Goal: Find specific page/section: Find specific page/section

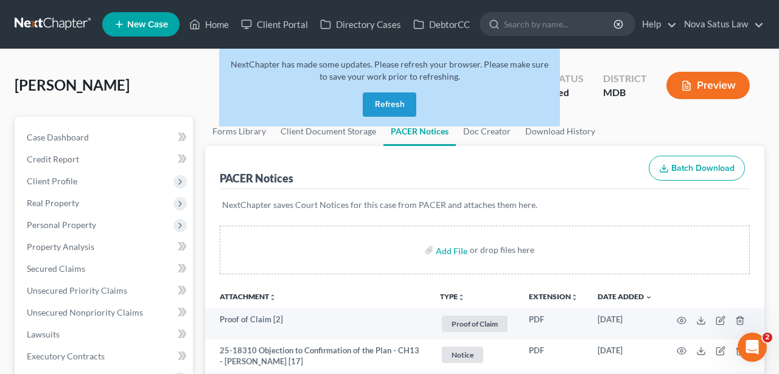
click at [398, 100] on button "Refresh" at bounding box center [390, 104] width 54 height 24
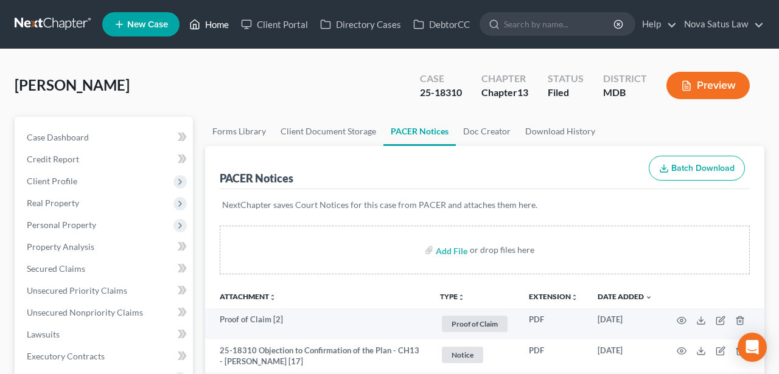
click at [209, 24] on link "Home" at bounding box center [209, 24] width 52 height 22
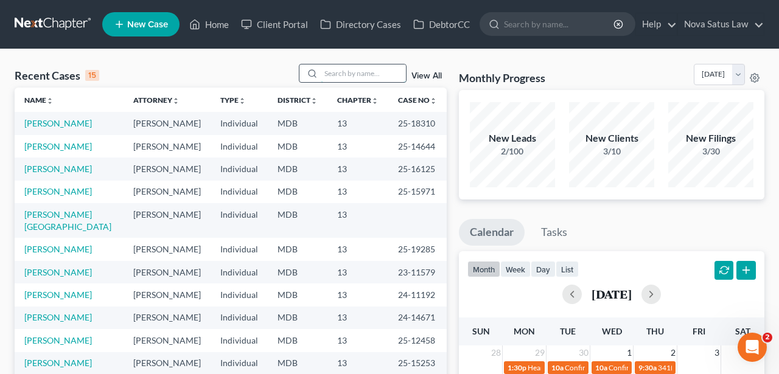
click at [357, 74] on input "search" at bounding box center [363, 73] width 85 height 18
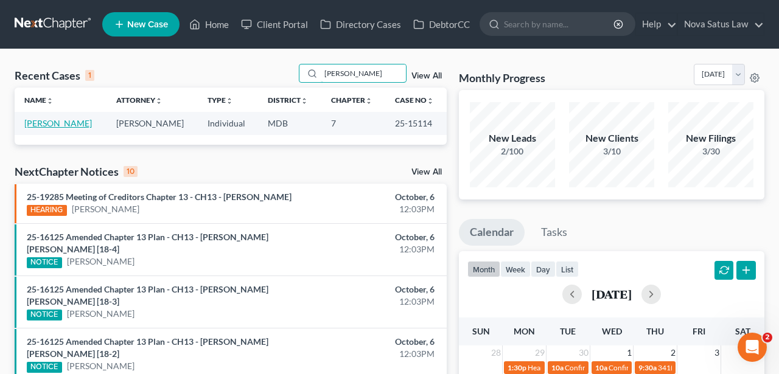
type input "[PERSON_NAME]"
click at [77, 122] on link "[PERSON_NAME]" at bounding box center [58, 123] width 68 height 10
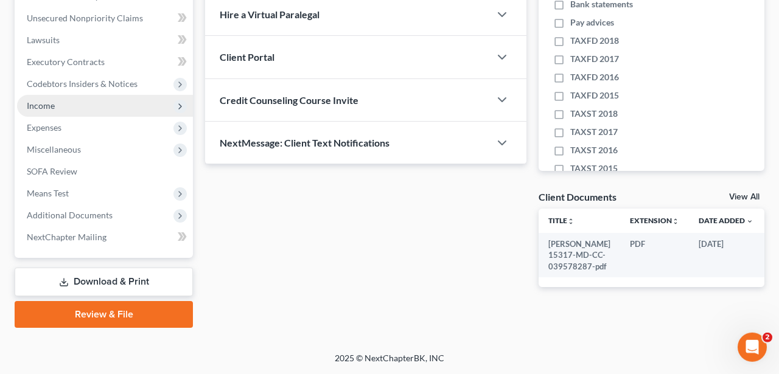
scroll to position [295, 0]
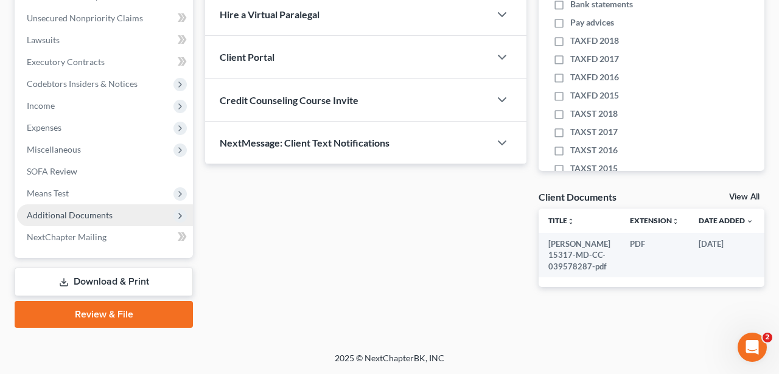
click at [115, 216] on span "Additional Documents" at bounding box center [105, 215] width 176 height 22
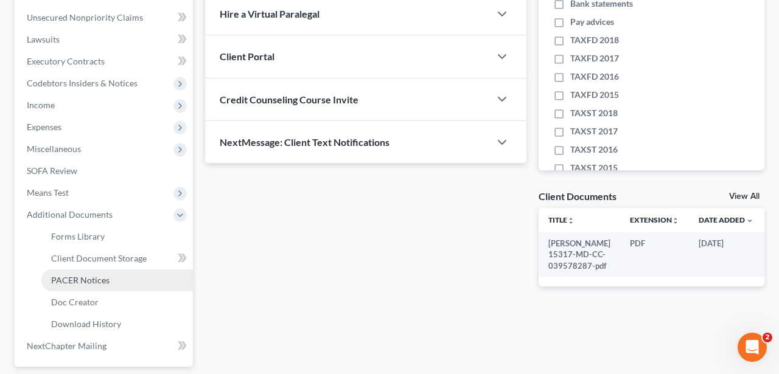
click at [94, 283] on span "PACER Notices" at bounding box center [80, 280] width 58 height 10
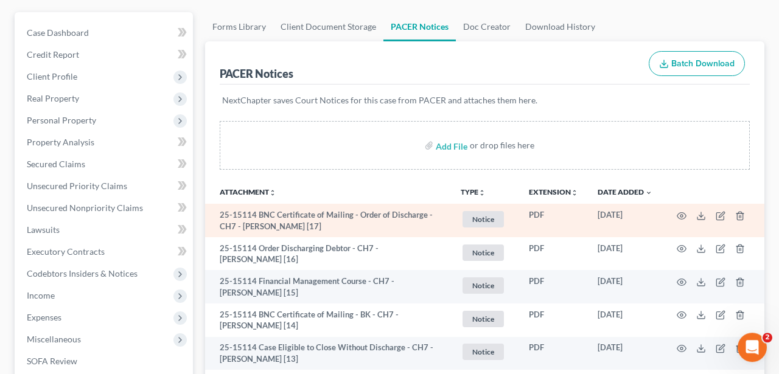
scroll to position [127, 0]
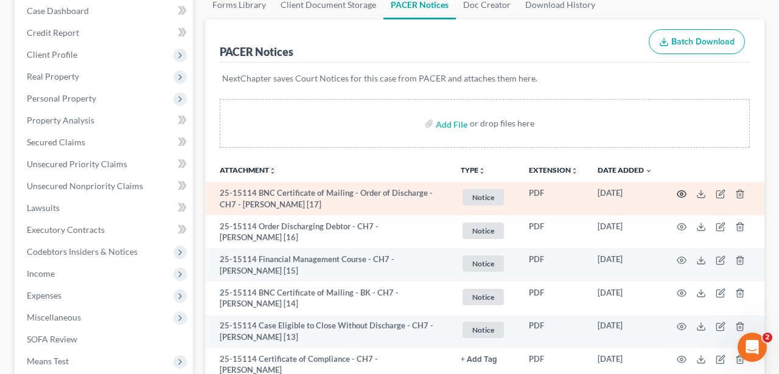
click at [679, 190] on icon "button" at bounding box center [681, 194] width 10 height 10
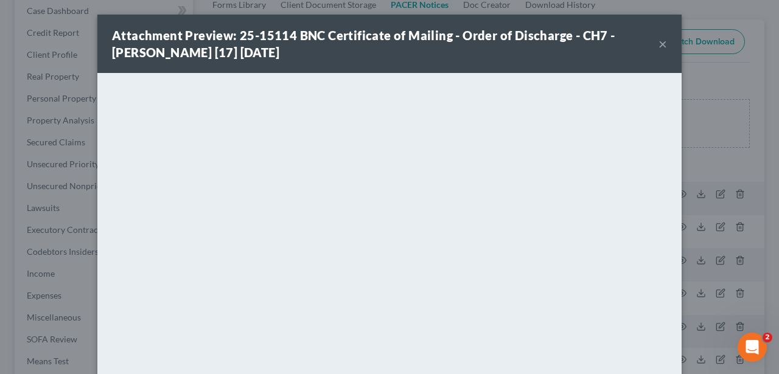
click at [659, 41] on button "×" at bounding box center [662, 43] width 9 height 15
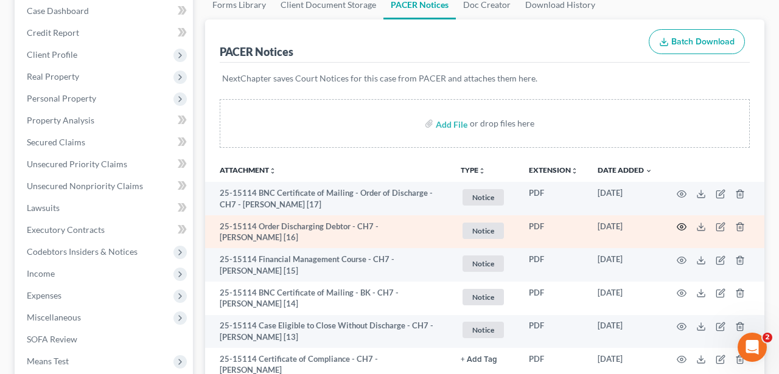
click at [682, 227] on circle "button" at bounding box center [681, 227] width 2 height 2
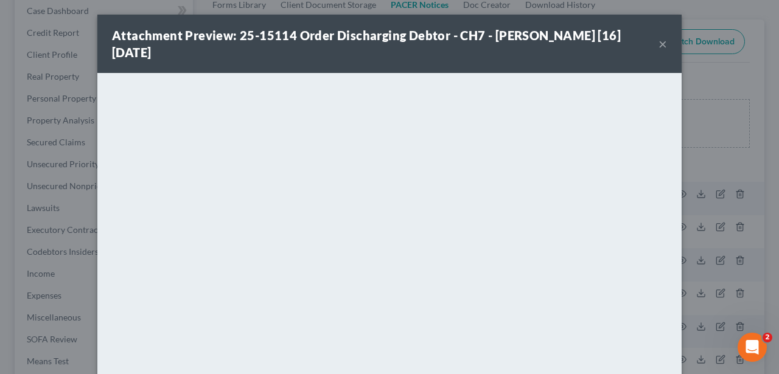
click at [665, 44] on button "×" at bounding box center [662, 43] width 9 height 15
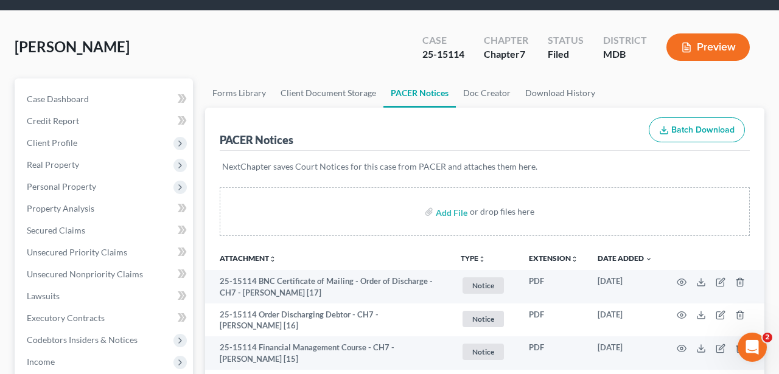
scroll to position [0, 0]
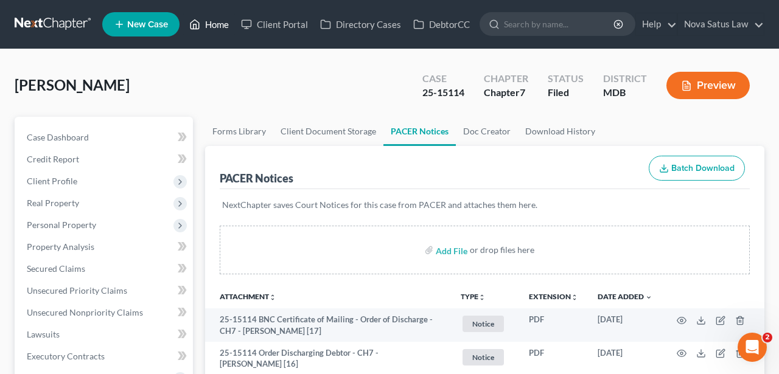
click at [226, 28] on link "Home" at bounding box center [209, 24] width 52 height 22
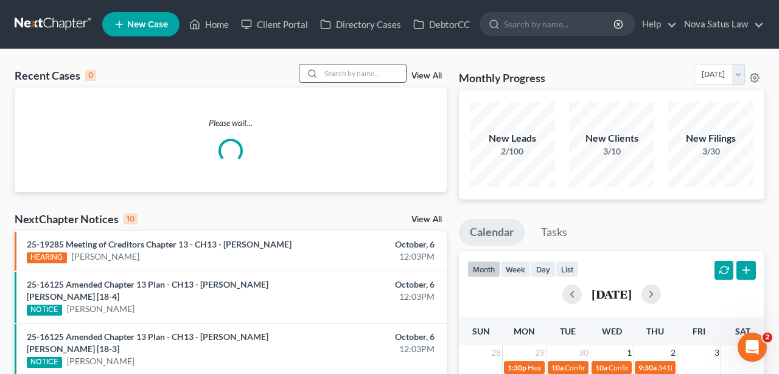
click at [338, 77] on input "search" at bounding box center [363, 73] width 85 height 18
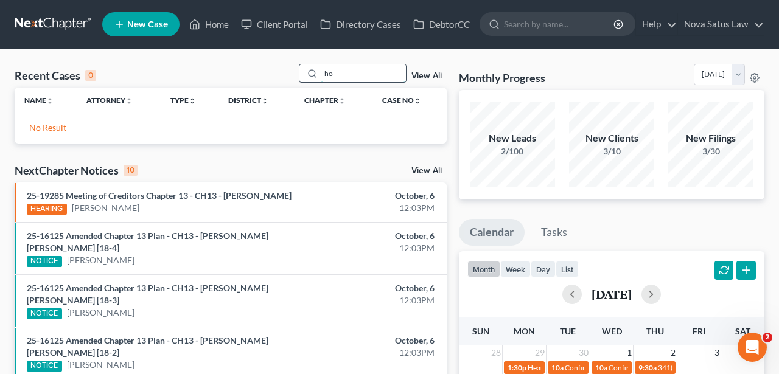
type input "h"
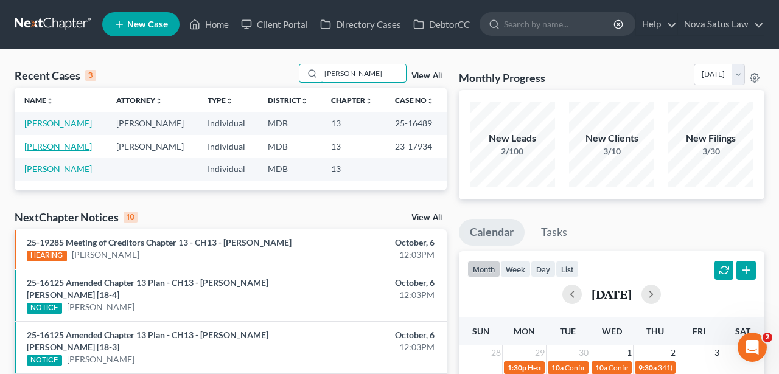
type input "[PERSON_NAME]"
click at [60, 144] on link "[PERSON_NAME]" at bounding box center [58, 146] width 68 height 10
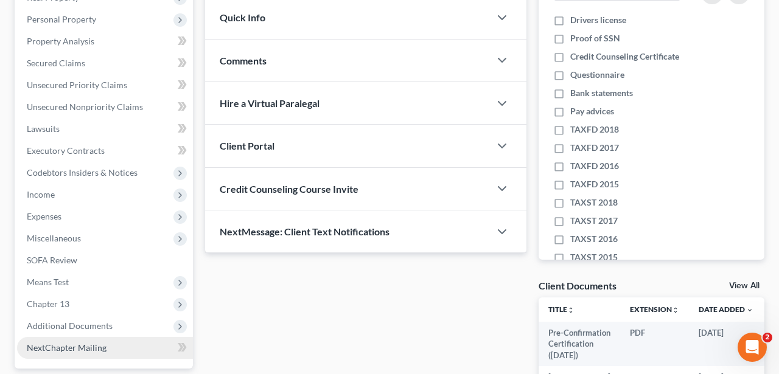
scroll to position [316, 0]
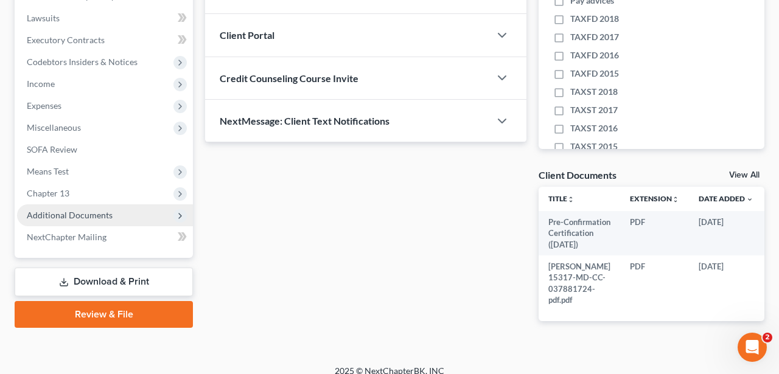
click at [102, 214] on span "Additional Documents" at bounding box center [70, 215] width 86 height 10
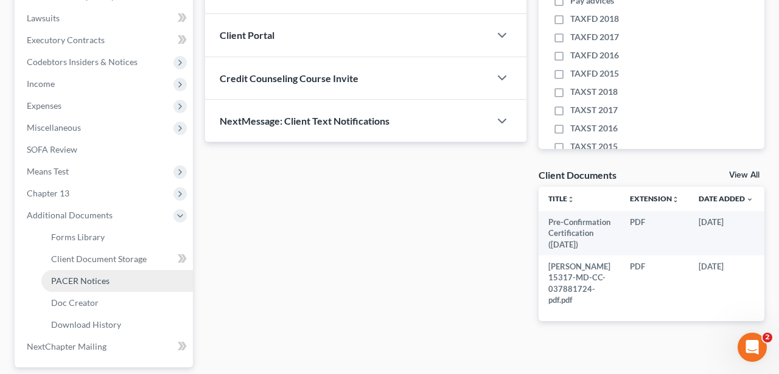
click at [103, 285] on span "PACER Notices" at bounding box center [80, 281] width 58 height 10
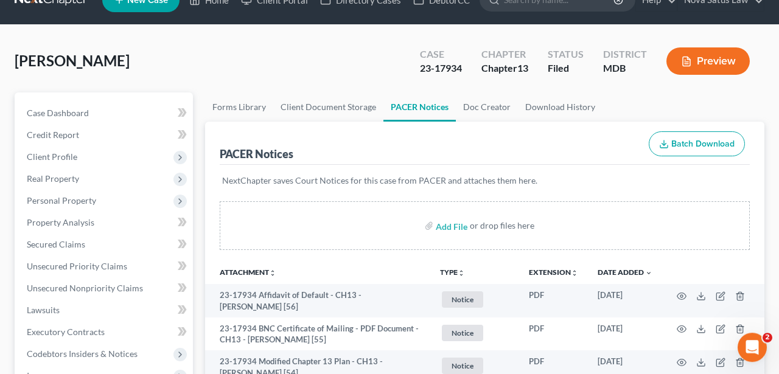
scroll to position [63, 0]
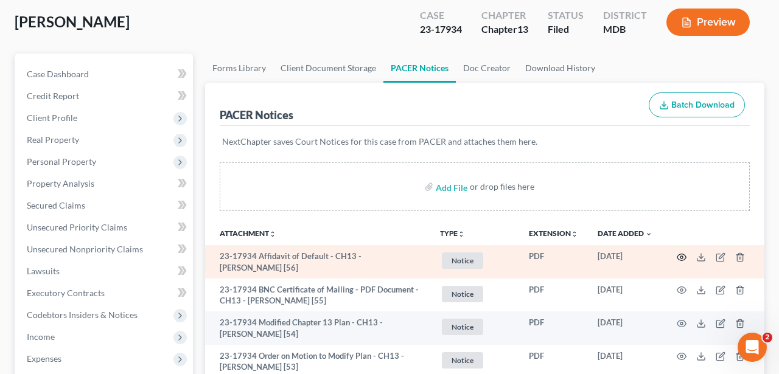
click at [679, 254] on icon "button" at bounding box center [681, 257] width 9 height 7
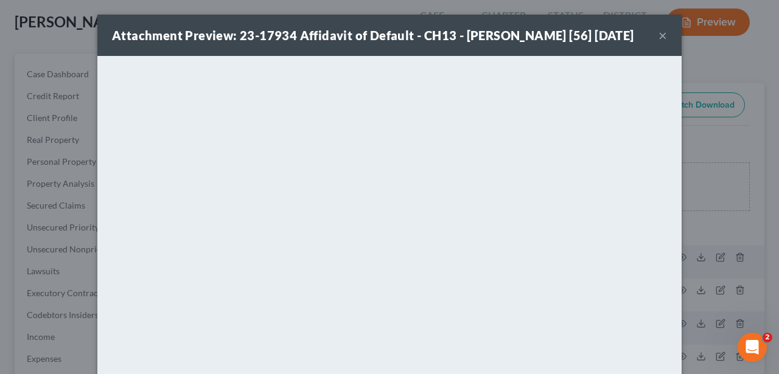
click at [665, 43] on button "×" at bounding box center [662, 35] width 9 height 15
